Goal: Information Seeking & Learning: Find specific fact

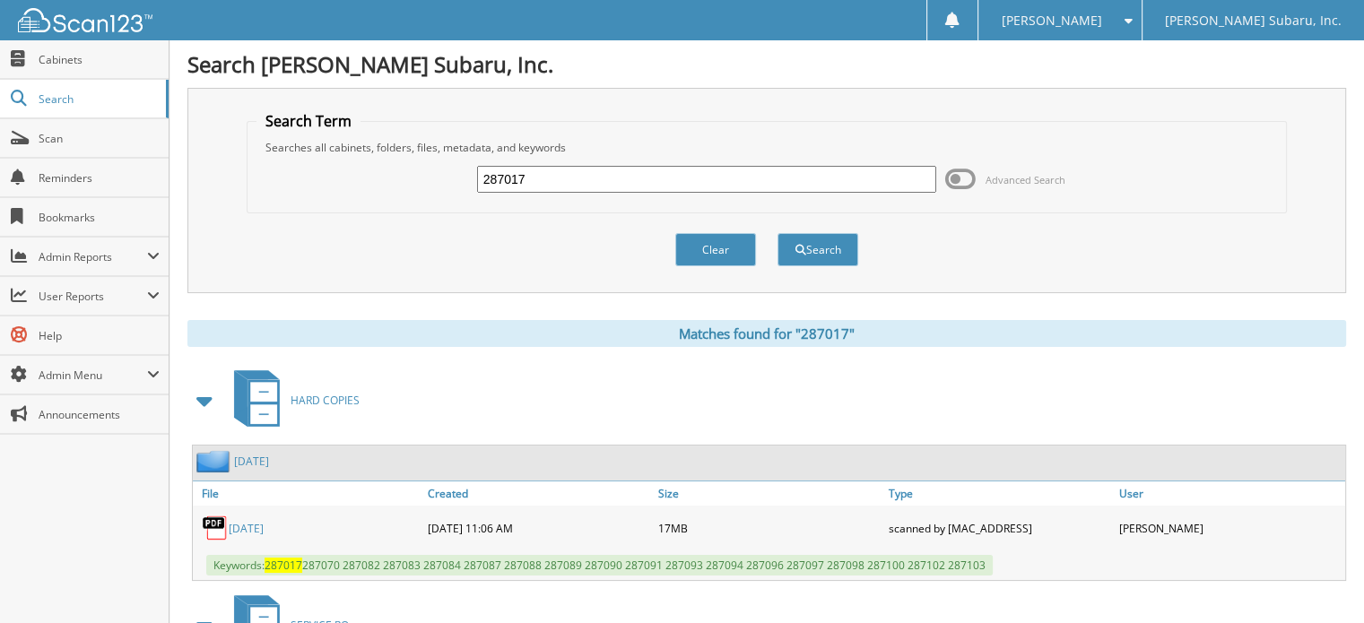
drag, startPoint x: 65, startPoint y: 52, endPoint x: 230, endPoint y: 304, distance: 301.1
click at [65, 52] on span "Cabinets" at bounding box center [99, 59] width 121 height 15
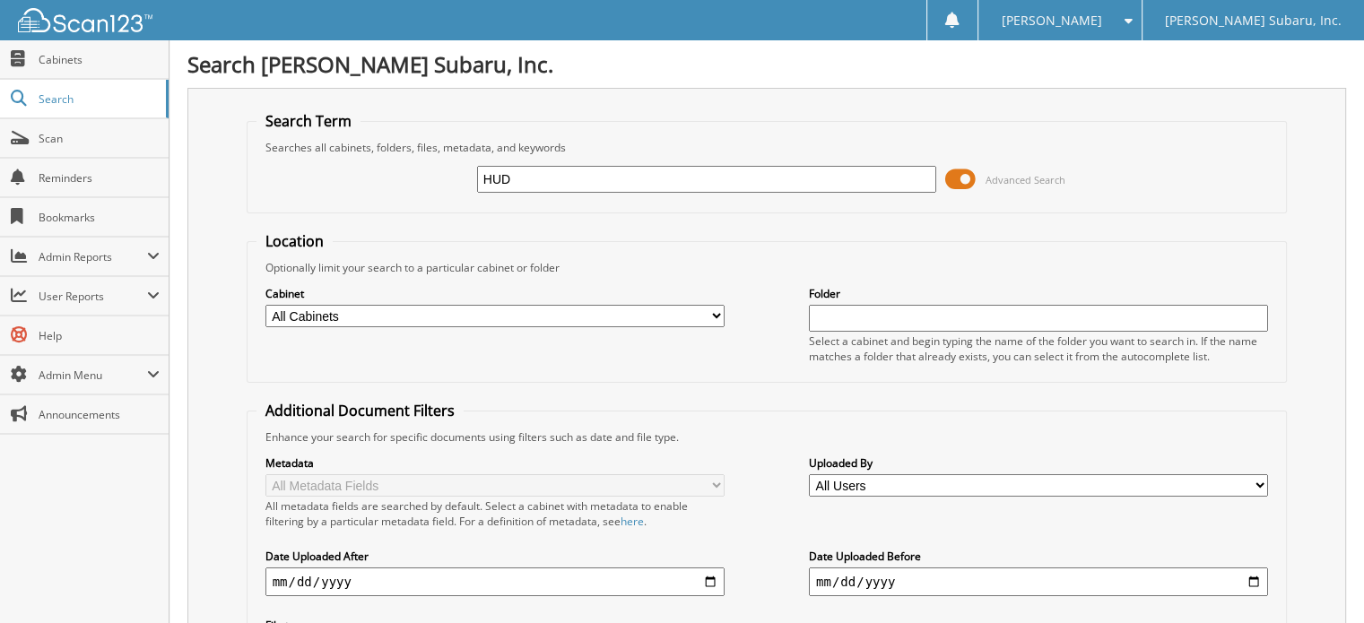
type input "HUD"
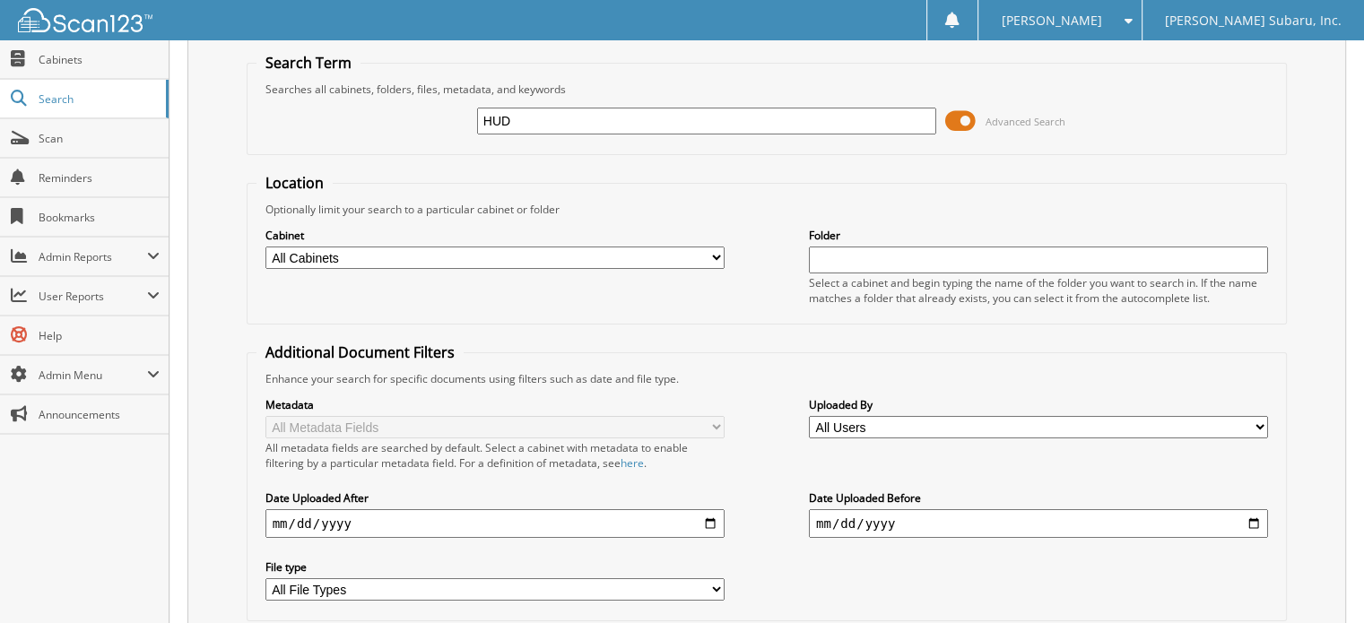
scroll to position [90, 0]
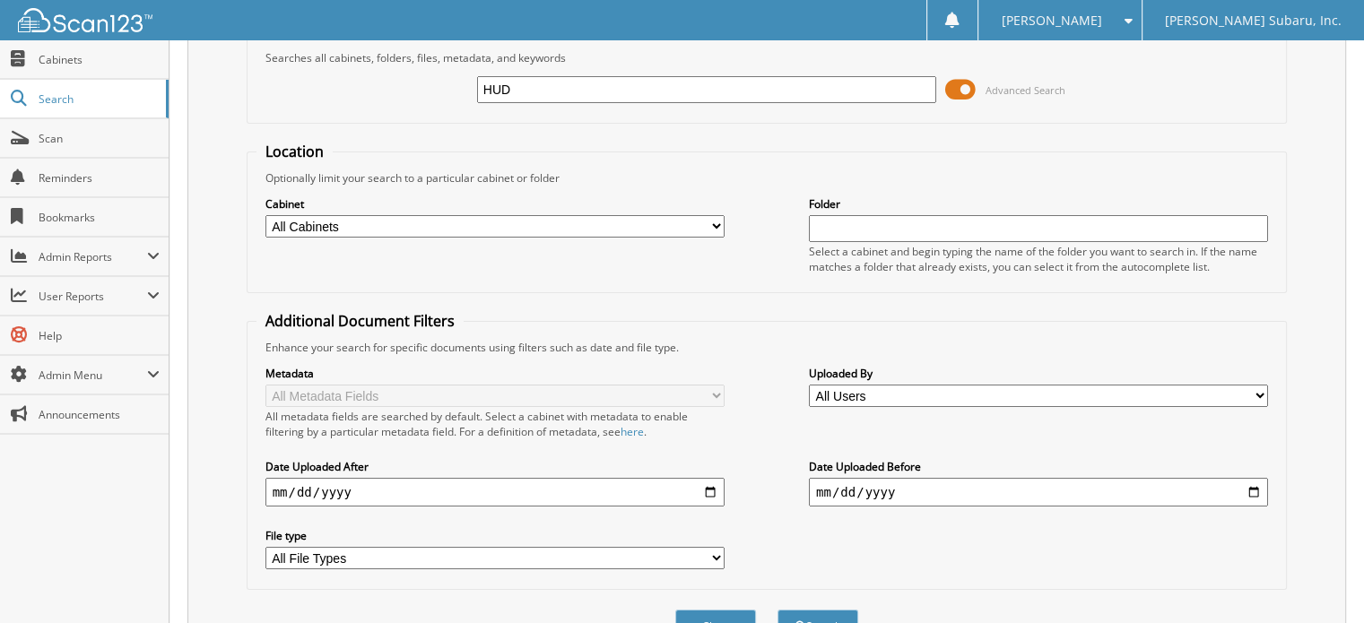
click at [953, 95] on span at bounding box center [960, 89] width 30 height 27
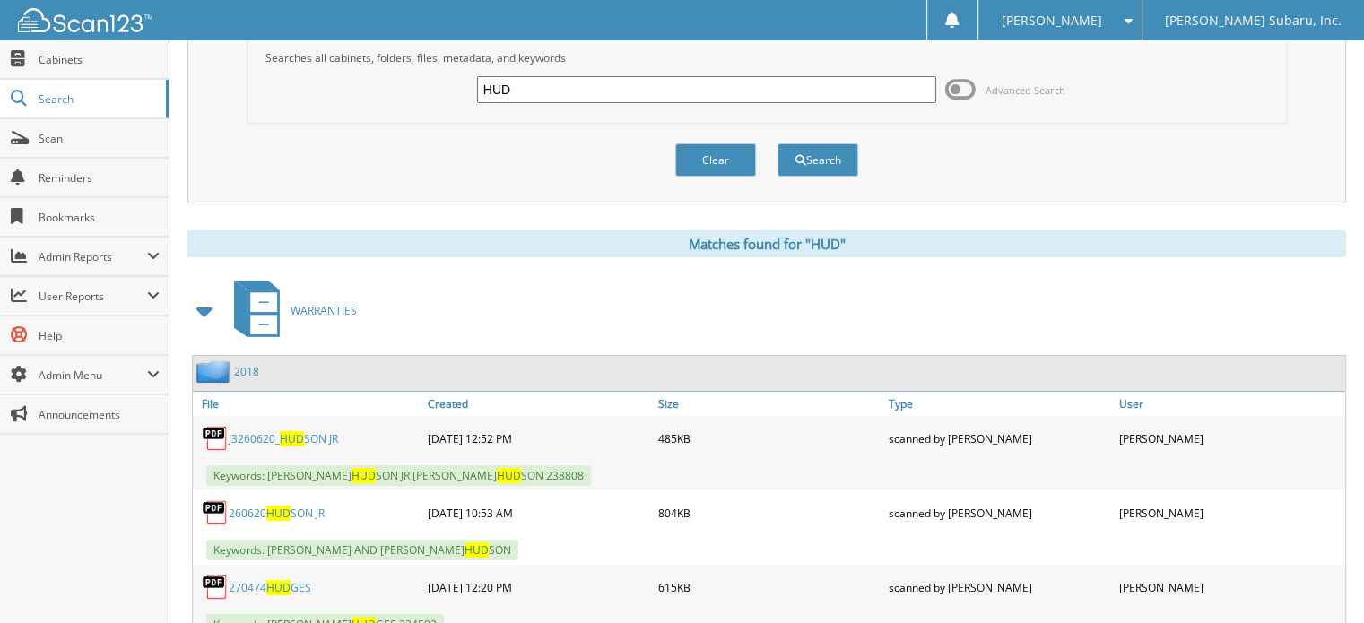
click at [204, 306] on span at bounding box center [205, 311] width 25 height 32
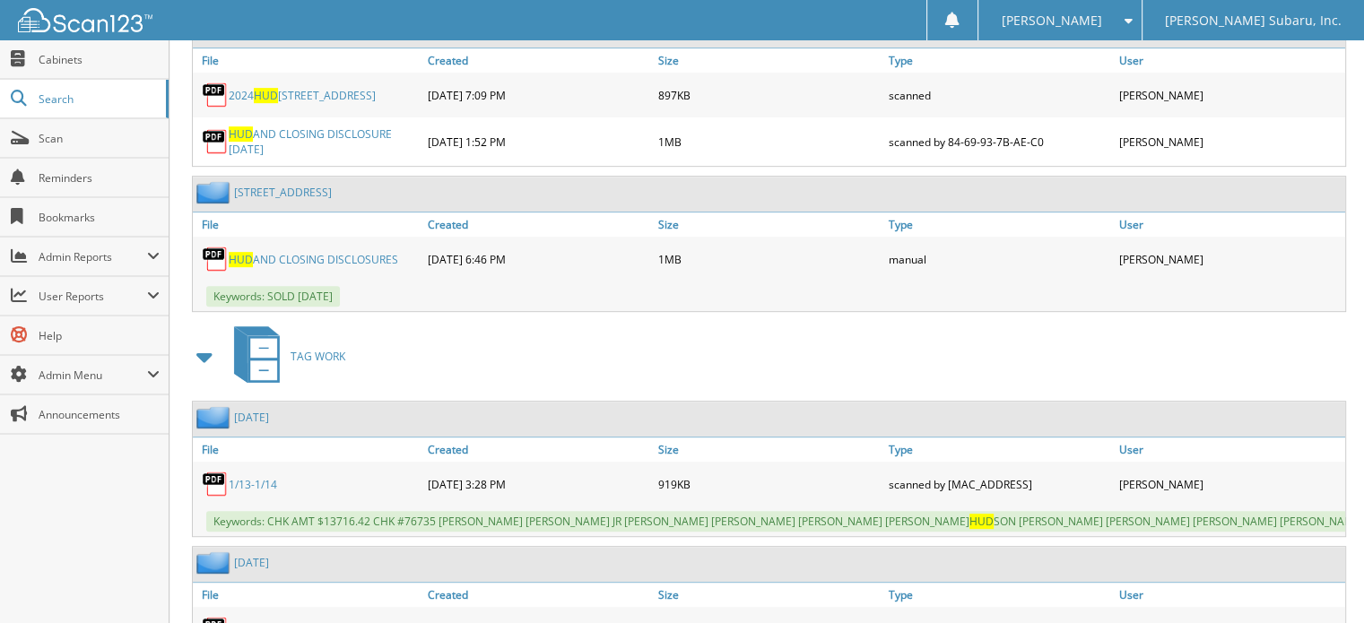
scroll to position [897, 0]
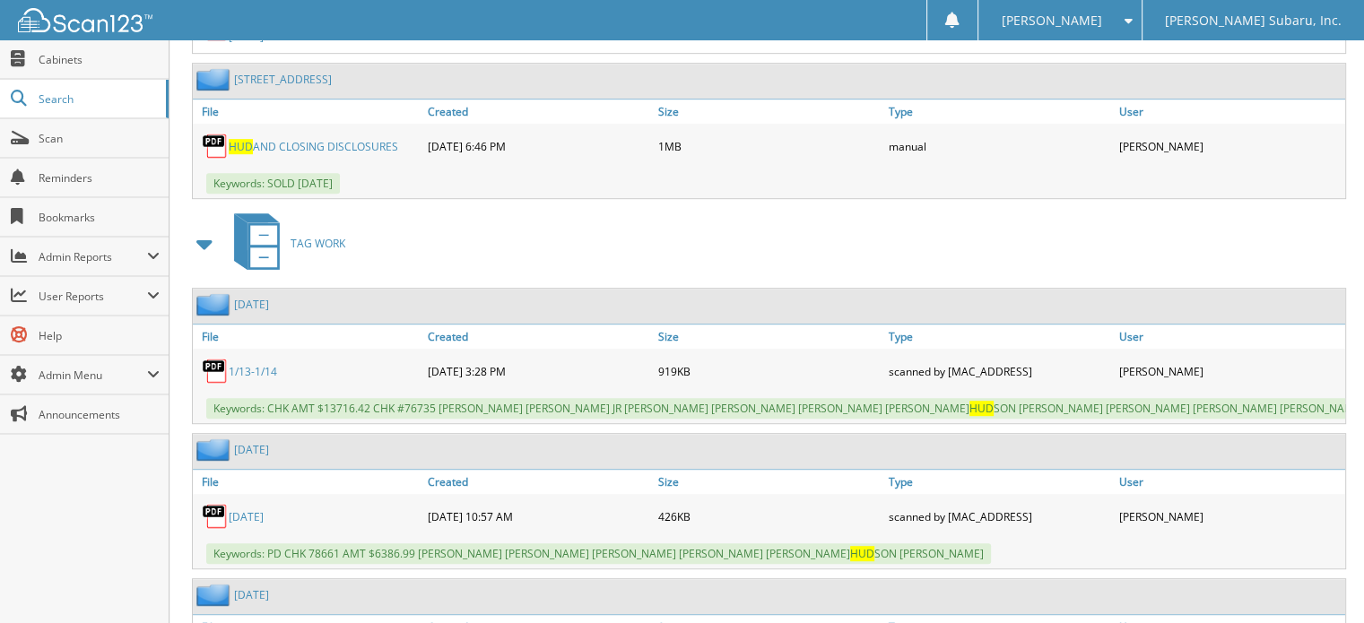
click at [200, 228] on span at bounding box center [205, 244] width 25 height 32
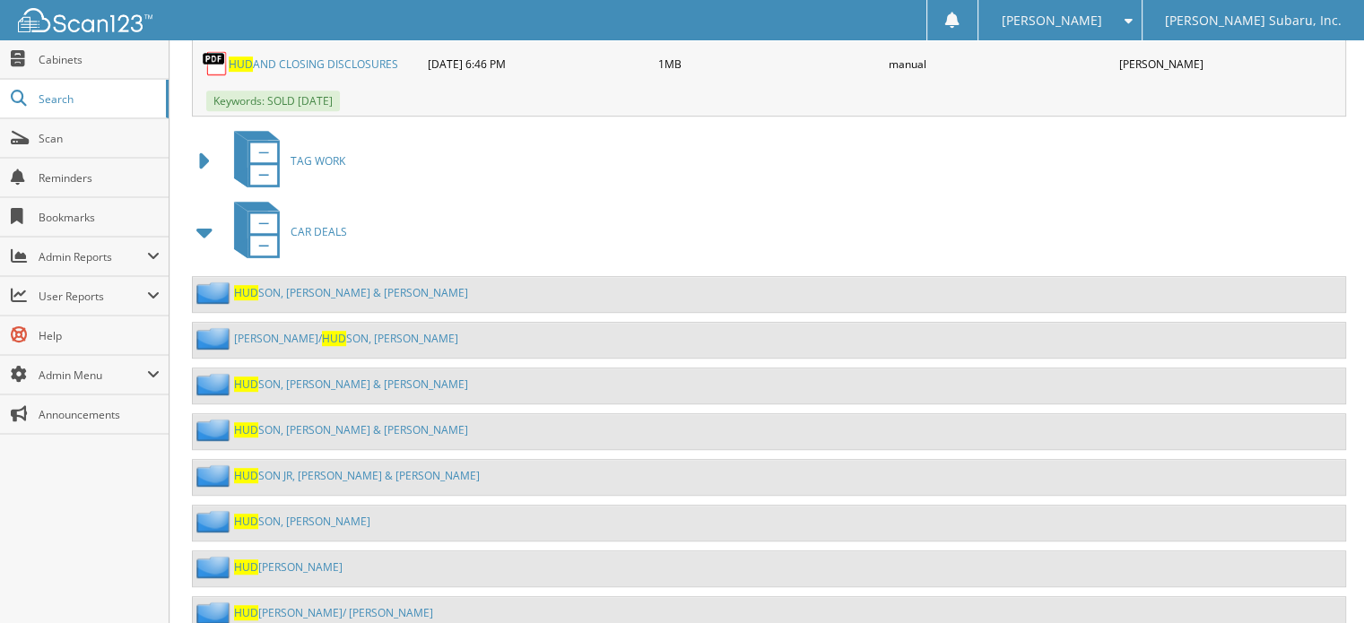
scroll to position [1015, 0]
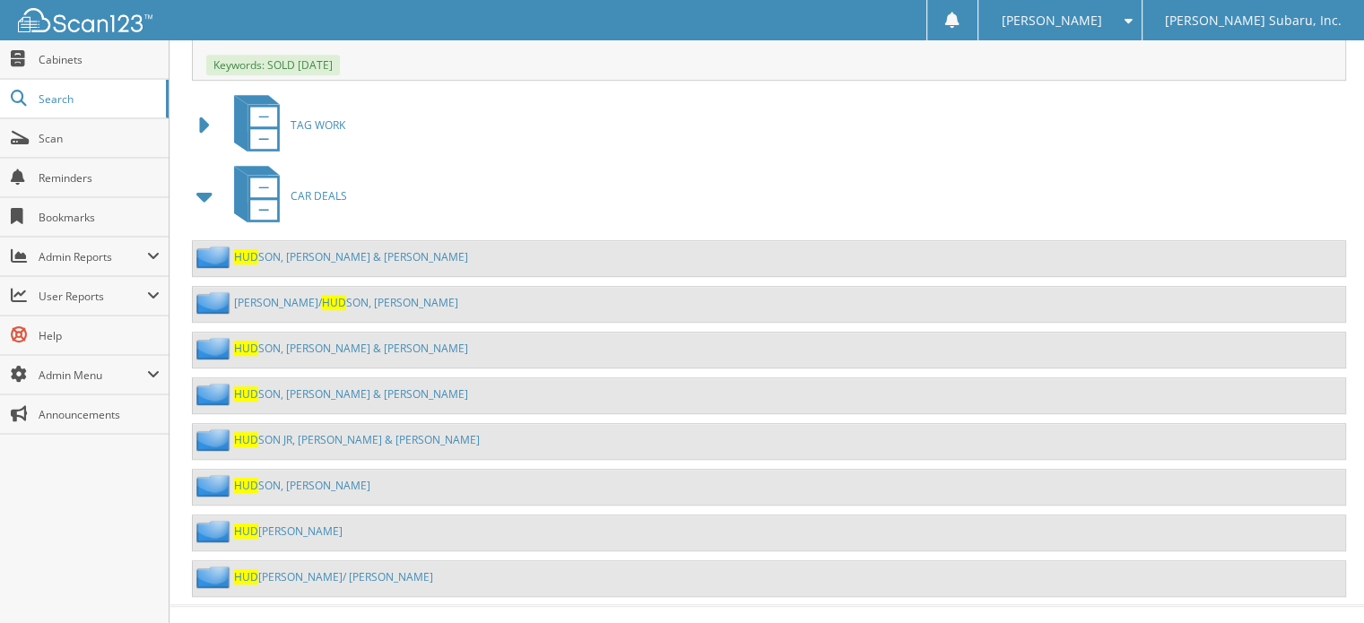
click at [204, 180] on span at bounding box center [205, 196] width 25 height 32
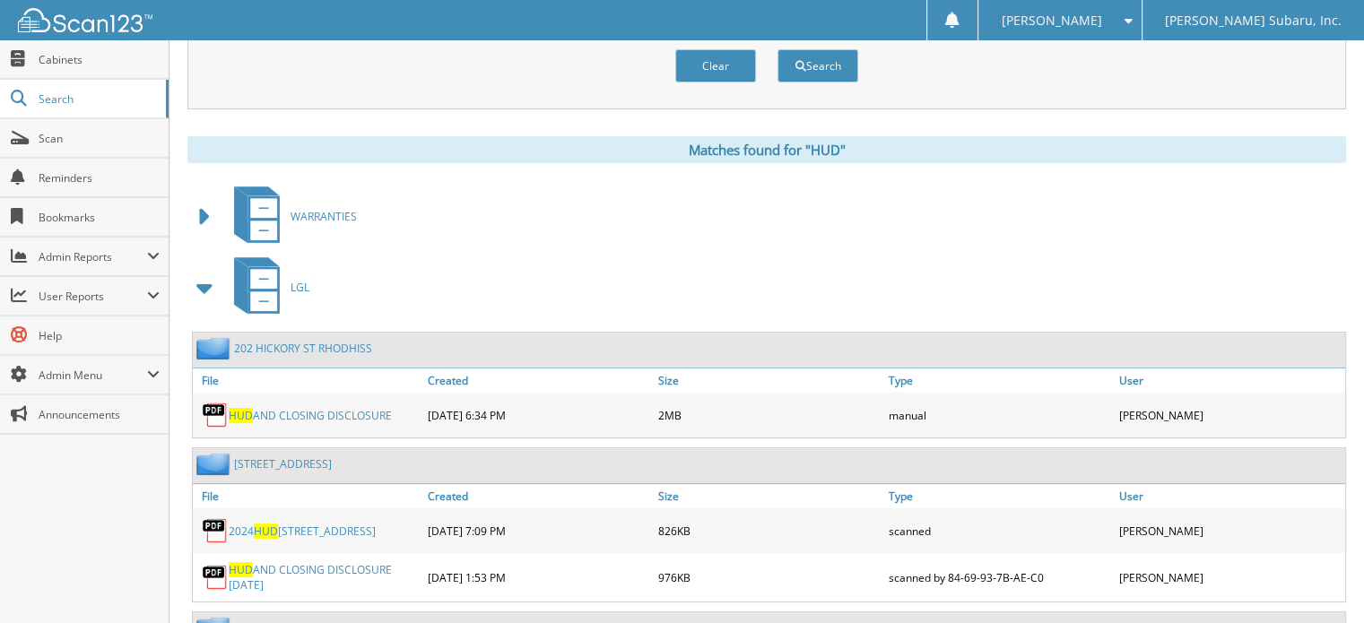
scroll to position [0, 0]
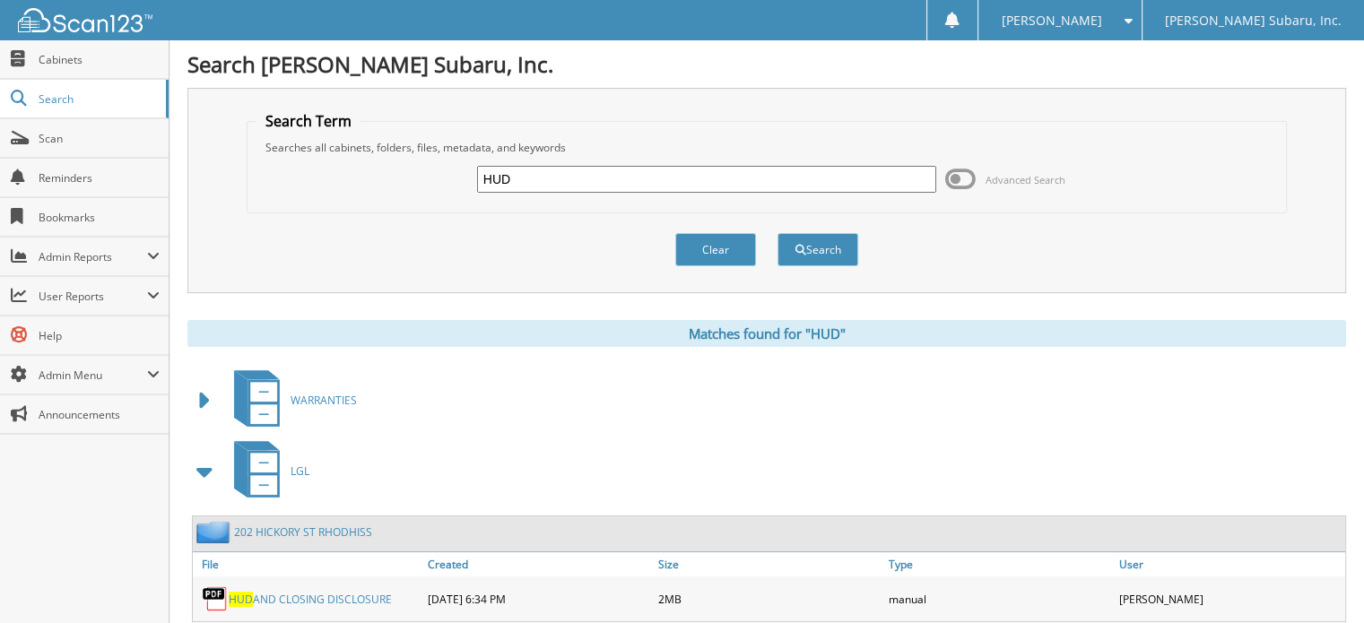
click at [526, 172] on input "HUD" at bounding box center [706, 179] width 459 height 27
type input "CLOSING"
click at [777, 233] on button "Search" at bounding box center [817, 249] width 81 height 33
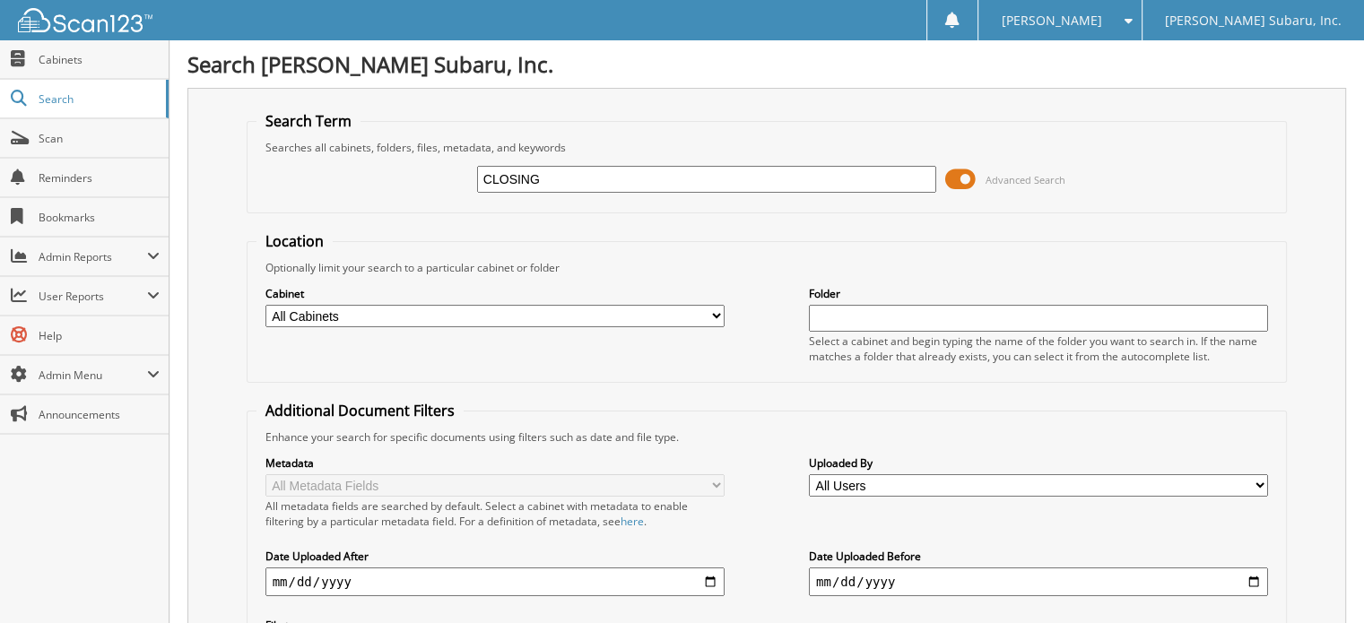
click at [961, 178] on span at bounding box center [960, 179] width 30 height 27
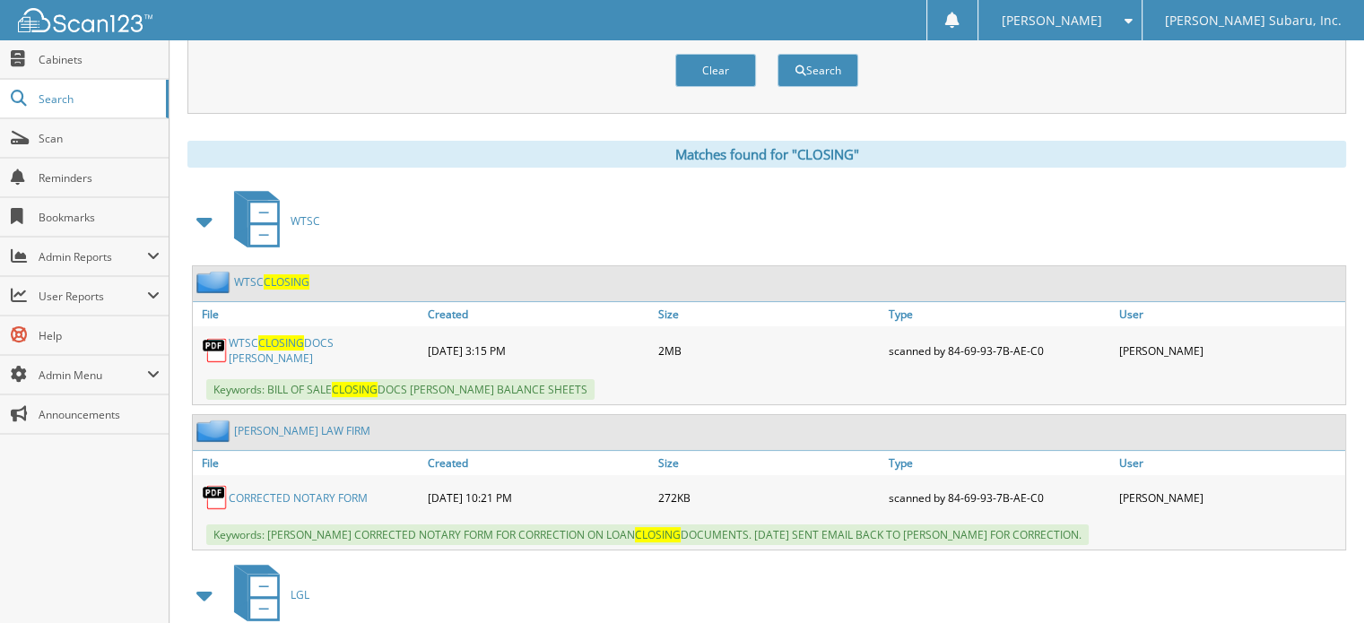
scroll to position [269, 0]
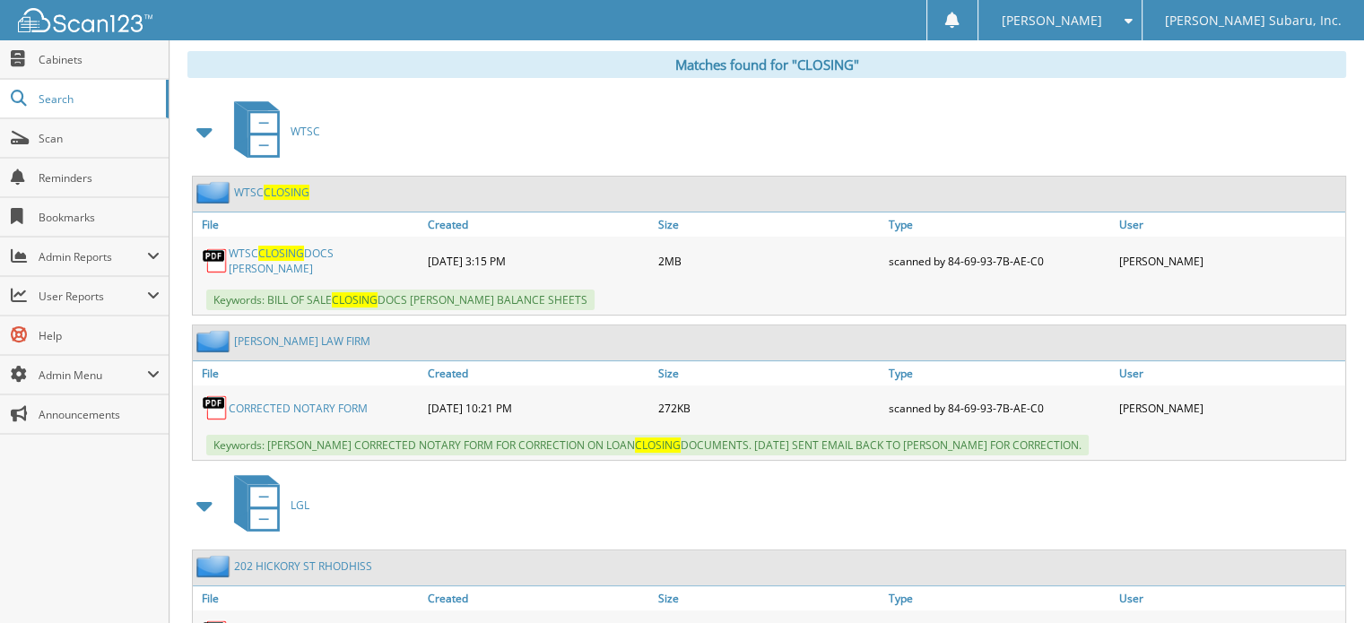
click at [313, 401] on link "CORRECTED NOTARY FORM" at bounding box center [298, 408] width 139 height 15
click at [299, 334] on link "WILLIAMS LAW FIRM" at bounding box center [302, 341] width 136 height 15
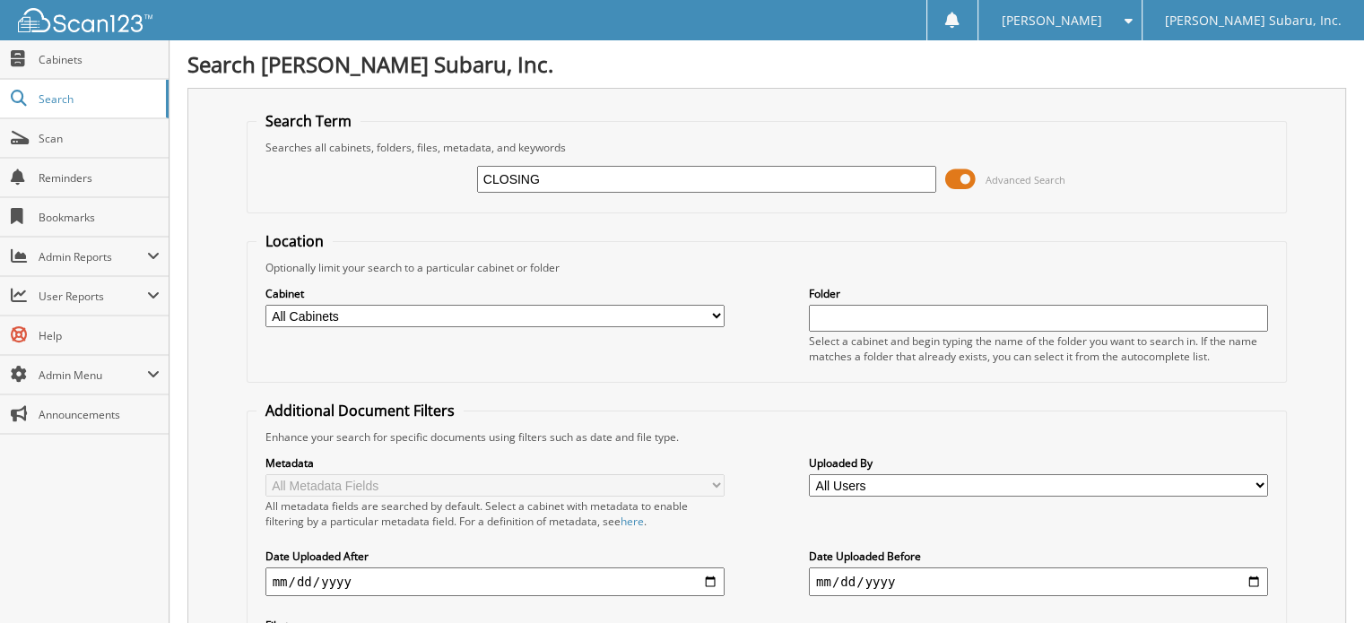
type input "CLOSING"
click at [959, 171] on span at bounding box center [960, 179] width 30 height 27
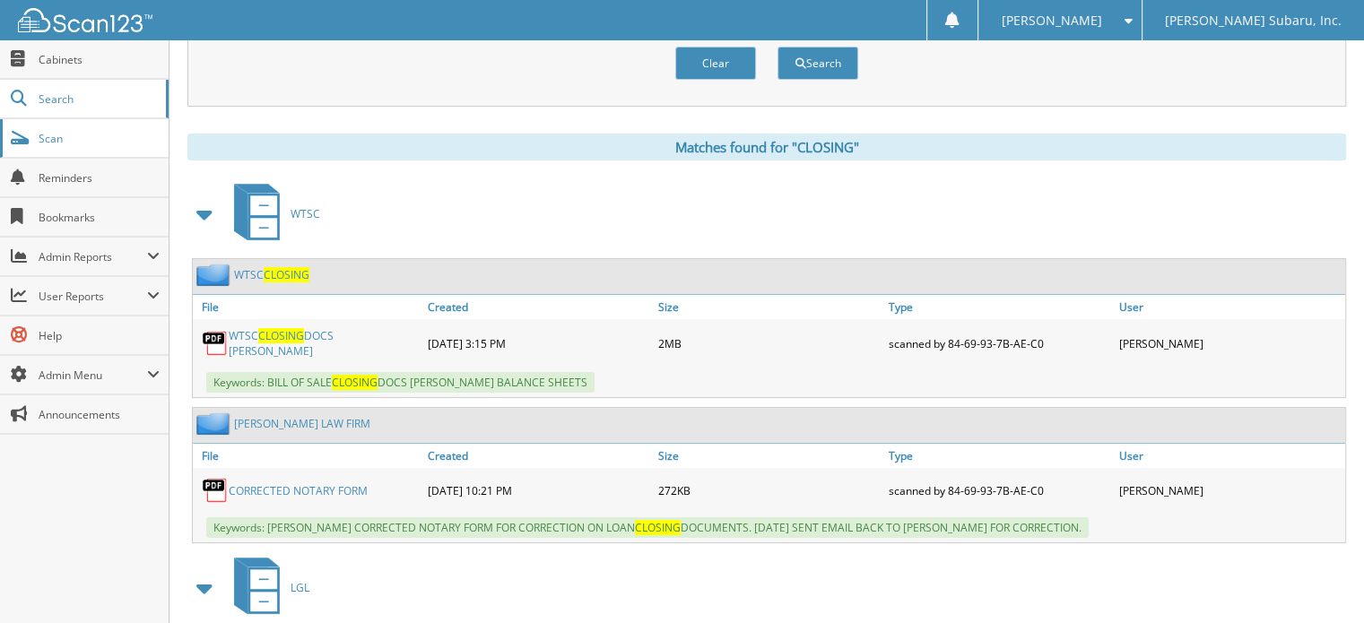
scroll to position [179, 0]
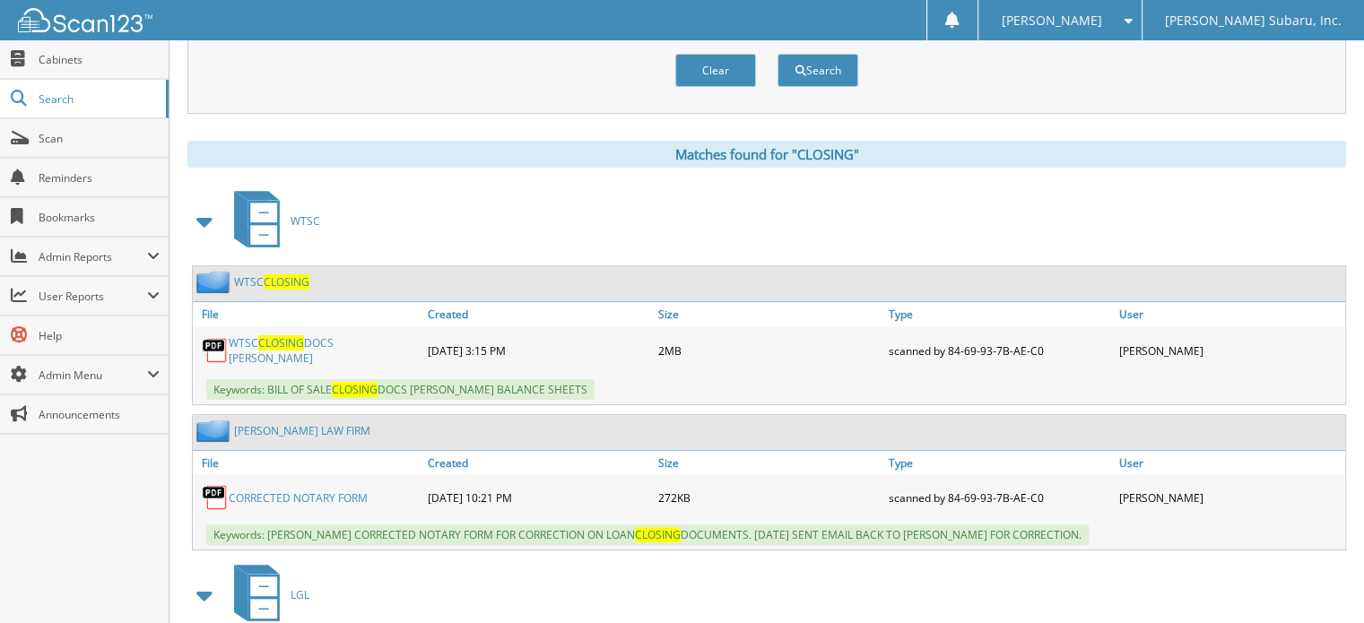
click at [287, 281] on span "CLOSING" at bounding box center [287, 281] width 46 height 15
